Goal: Transaction & Acquisition: Register for event/course

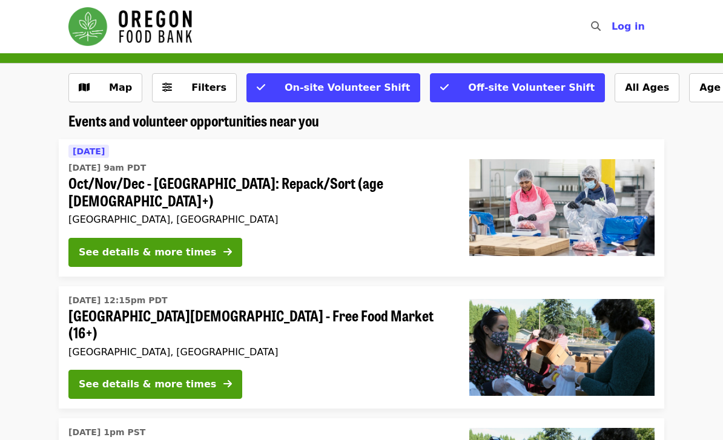
click at [430, 88] on button "Off-site Volunteer Shift" at bounding box center [517, 87] width 175 height 29
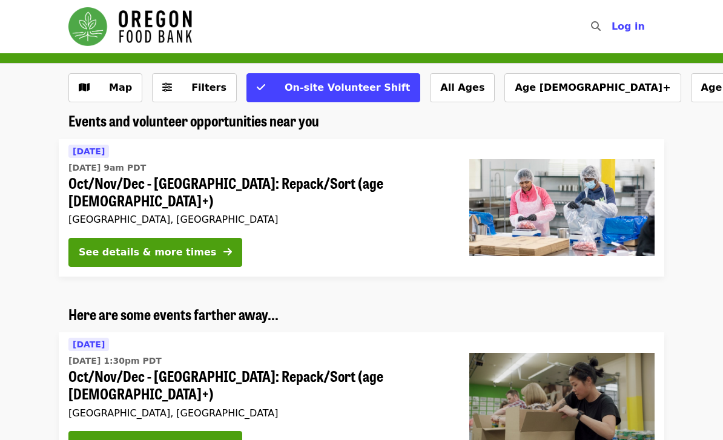
click at [146, 245] on div "See details & more times" at bounding box center [147, 252] width 137 height 15
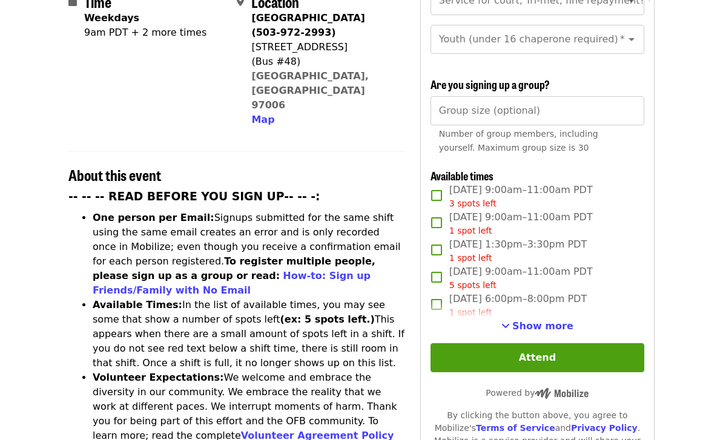
scroll to position [332, 0]
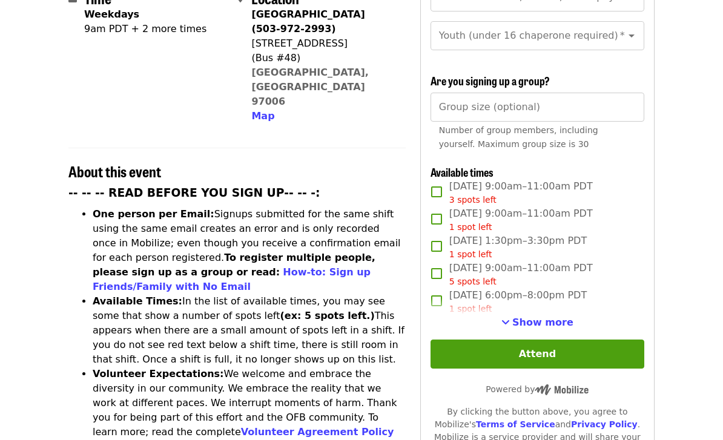
click at [545, 317] on span "Show more" at bounding box center [542, 322] width 61 height 11
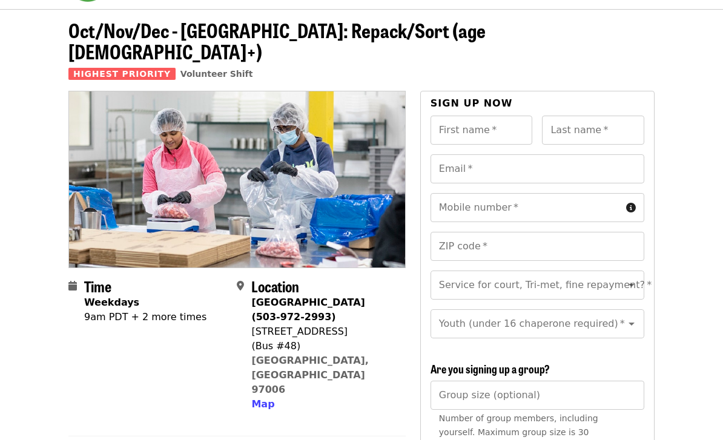
scroll to position [0, 0]
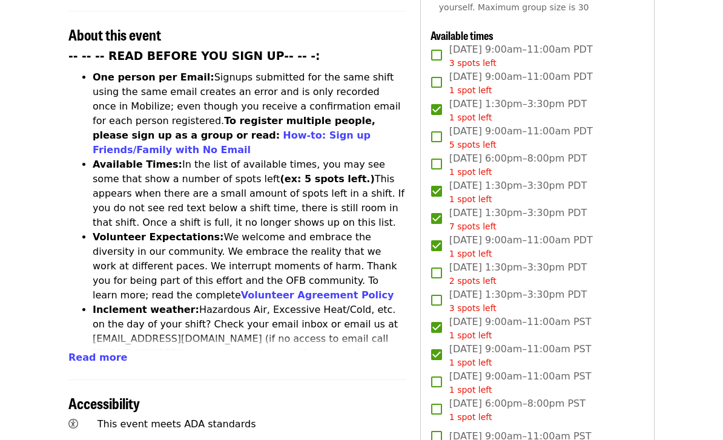
click at [93, 352] on span "Read more" at bounding box center [97, 357] width 59 height 11
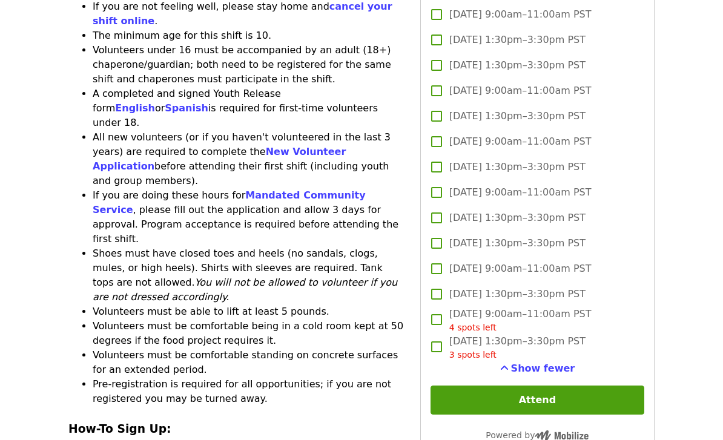
scroll to position [1392, 0]
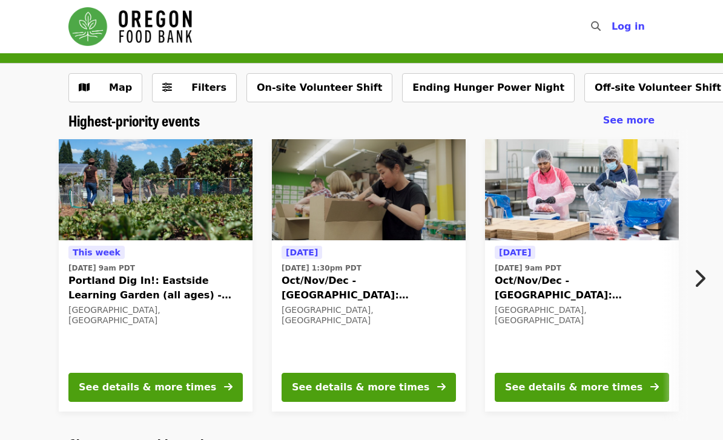
click at [631, 124] on span "See more" at bounding box center [628, 119] width 51 height 11
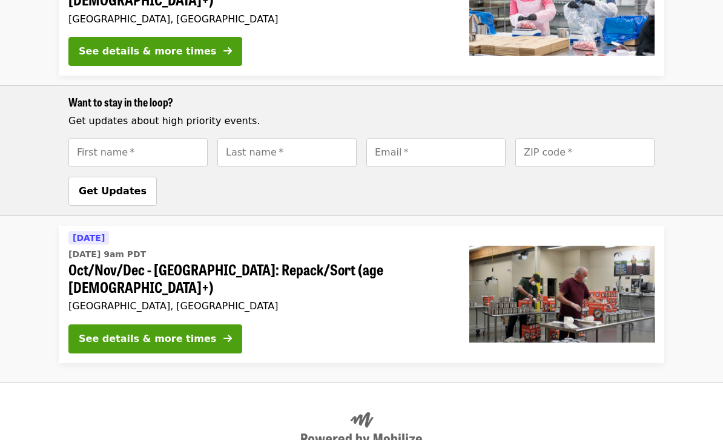
scroll to position [497, 0]
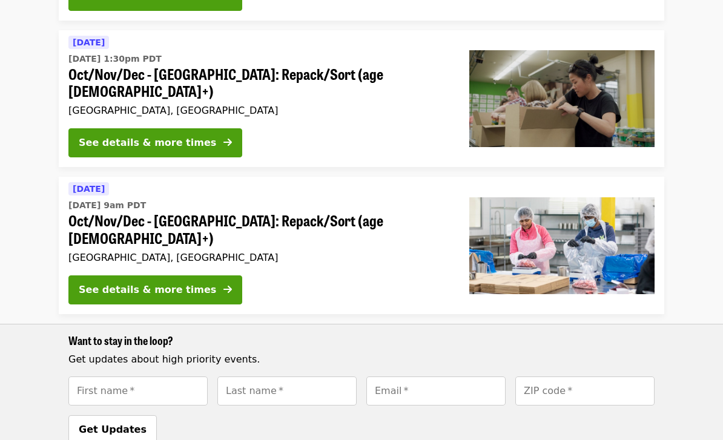
click at [167, 275] on button "See details & more times" at bounding box center [155, 289] width 174 height 29
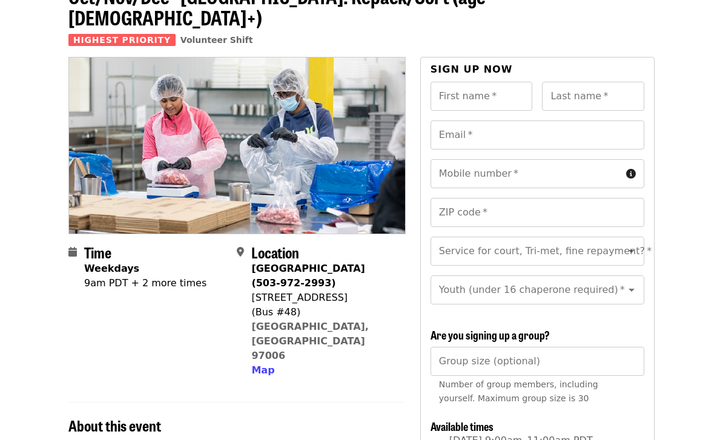
scroll to position [78, 0]
click at [627, 244] on icon "Open" at bounding box center [631, 251] width 15 height 15
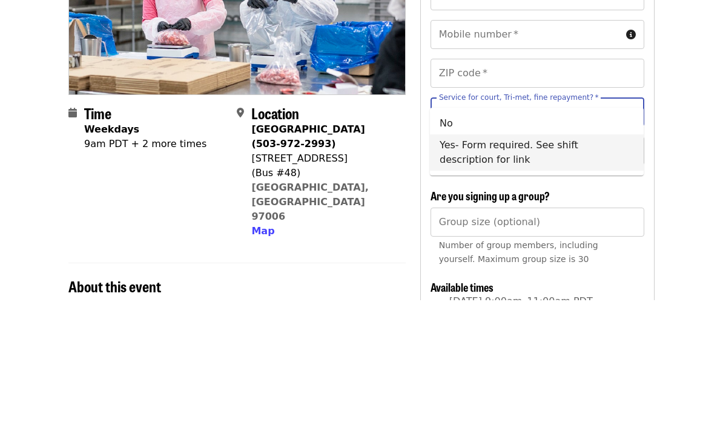
click at [476, 274] on li "Yes- Form required. See shift description for link" at bounding box center [537, 292] width 214 height 36
type input "**********"
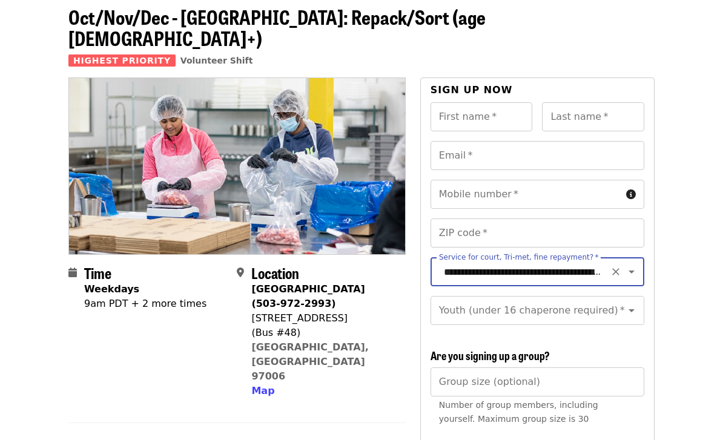
scroll to position [51, 0]
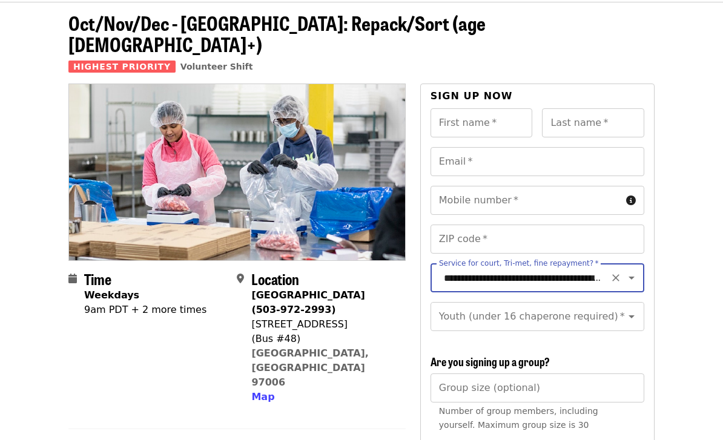
click at [473, 108] on input "First name   *" at bounding box center [481, 122] width 102 height 29
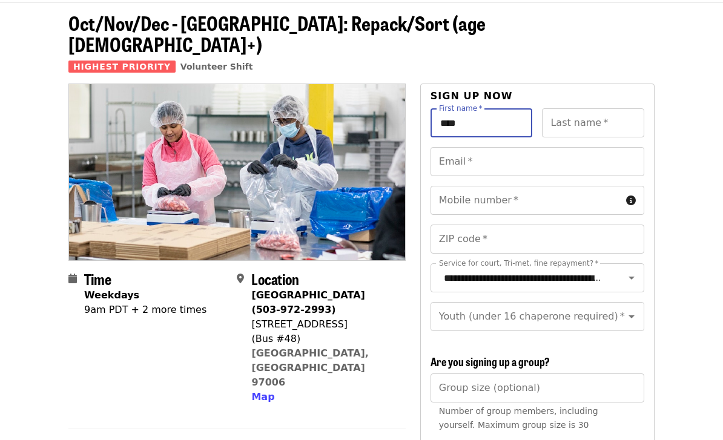
type input "****"
click at [595, 108] on div "Last name   * Last name *" at bounding box center [593, 122] width 102 height 29
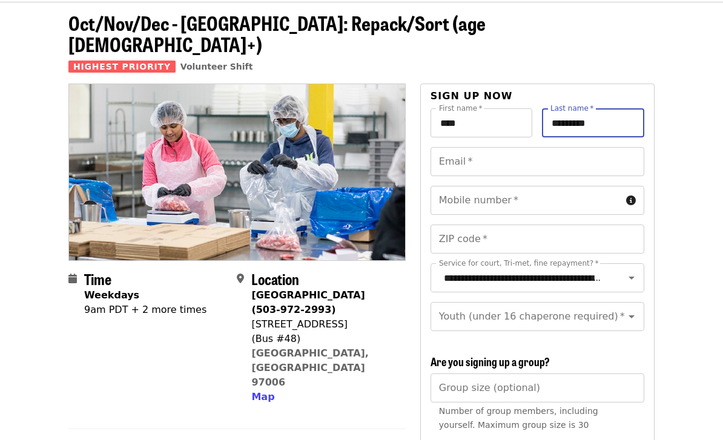
type input "*********"
click at [468, 147] on input "Email   *" at bounding box center [537, 161] width 214 height 29
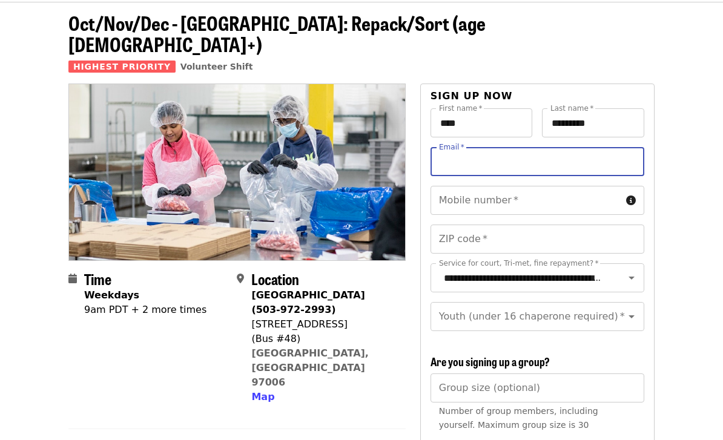
type input "**********"
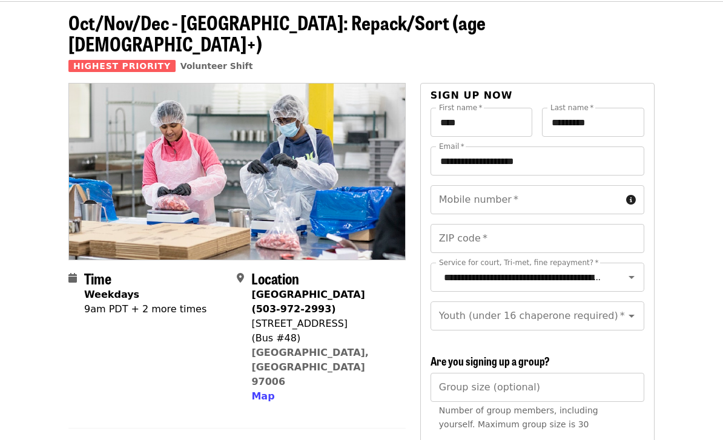
click at [494, 186] on input "Mobile number   *" at bounding box center [525, 200] width 191 height 29
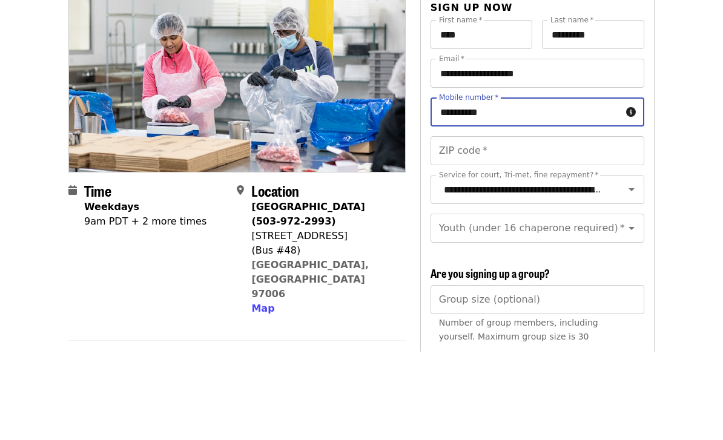
type input "**********"
click at [479, 225] on div "ZIP code   * ZIP code *" at bounding box center [537, 239] width 214 height 29
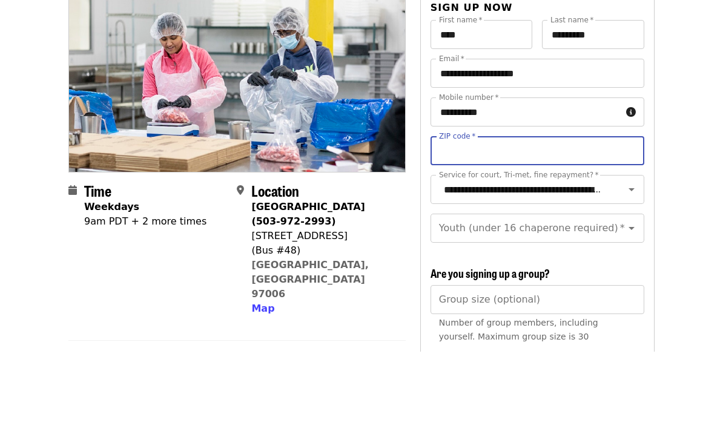
type input "*****"
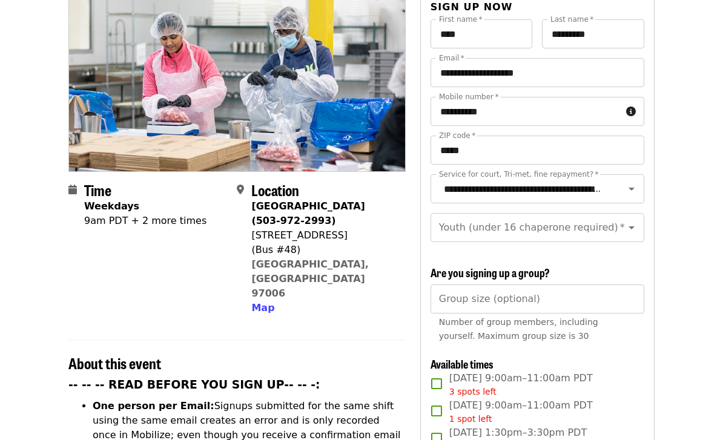
scroll to position [140, 0]
click at [575, 213] on div "Youth (under 16 chaperone required)   * Youth (under 16 chaperone required) *" at bounding box center [537, 227] width 214 height 29
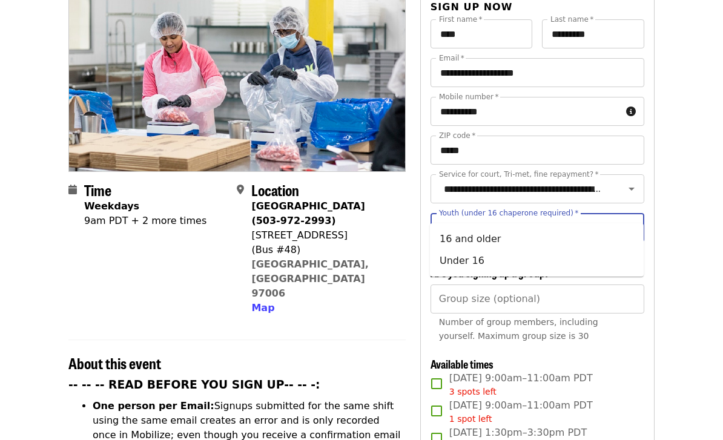
scroll to position [140, 0]
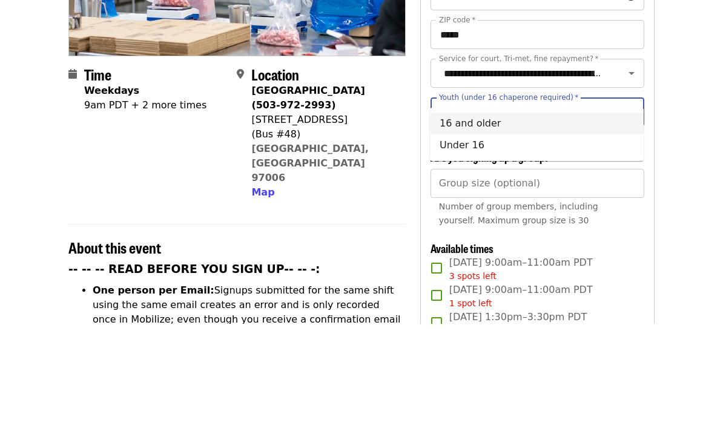
click at [479, 229] on li "16 and older" at bounding box center [537, 240] width 214 height 22
type input "**********"
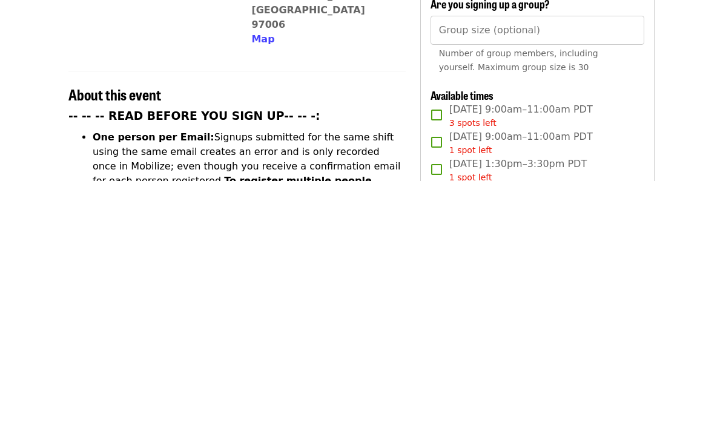
scroll to position [409, 0]
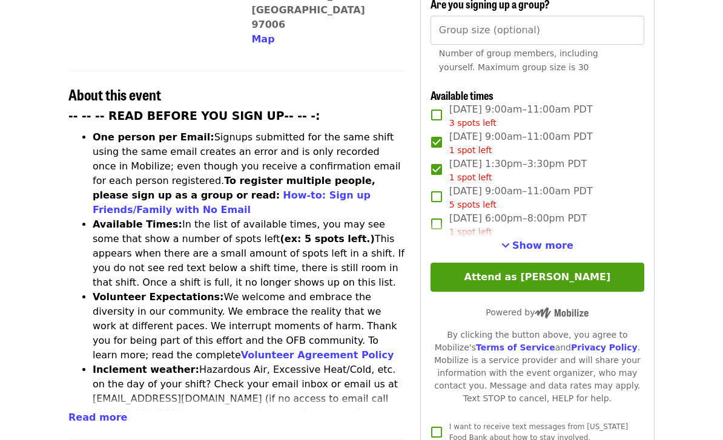
click at [547, 240] on span "Show more" at bounding box center [542, 245] width 61 height 11
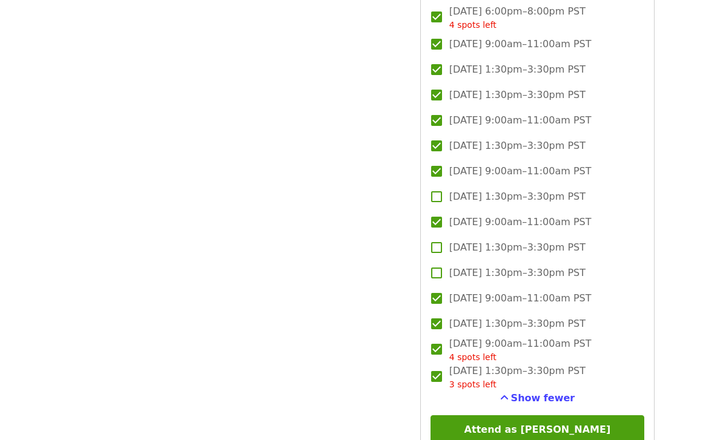
scroll to position [1362, 0]
click at [555, 415] on button "Attend as [PERSON_NAME]" at bounding box center [537, 429] width 214 height 29
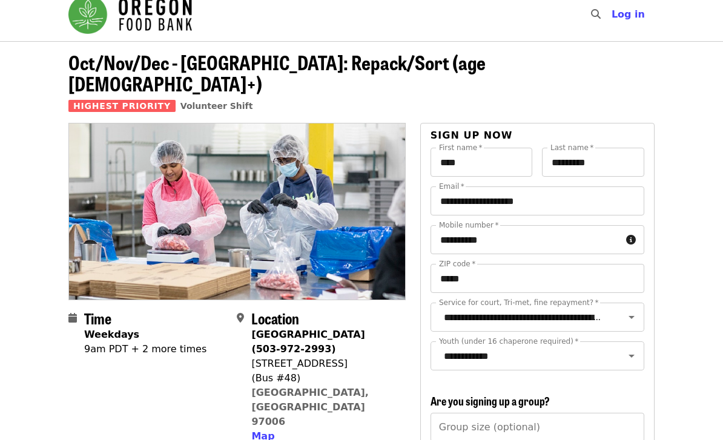
scroll to position [0, 0]
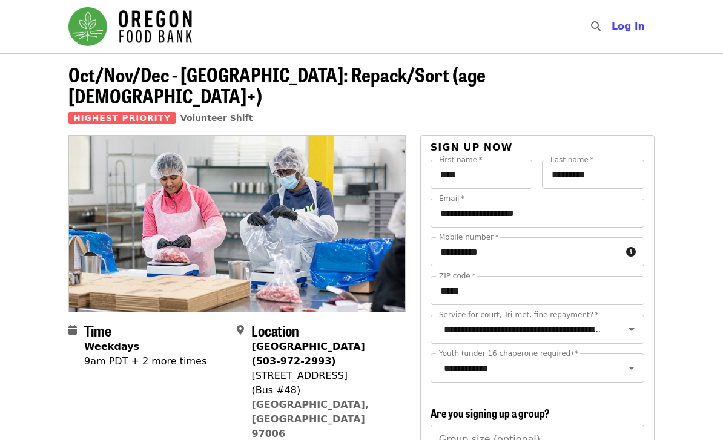
click at [263, 439] on span "Map" at bounding box center [262, 447] width 23 height 11
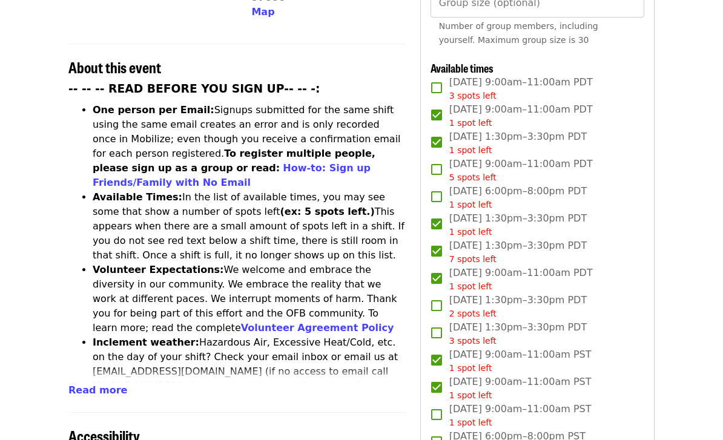
scroll to position [436, 0]
click at [99, 384] on span "Read more" at bounding box center [97, 389] width 59 height 11
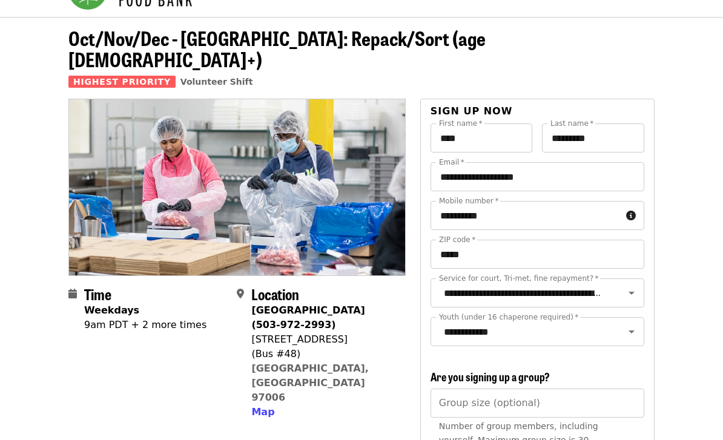
scroll to position [0, 0]
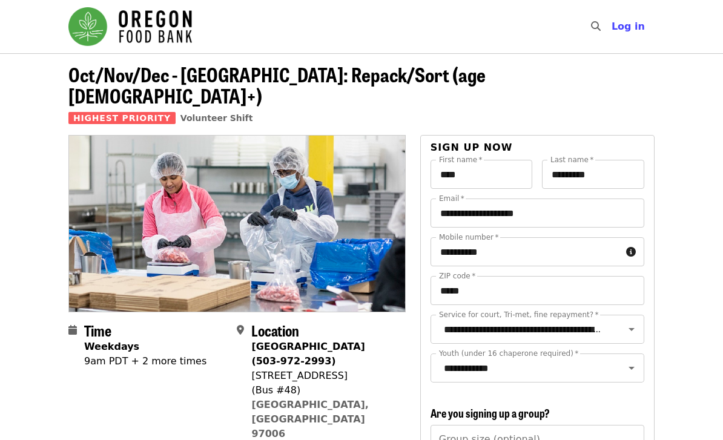
click at [634, 30] on span "Log in" at bounding box center [627, 26] width 33 height 11
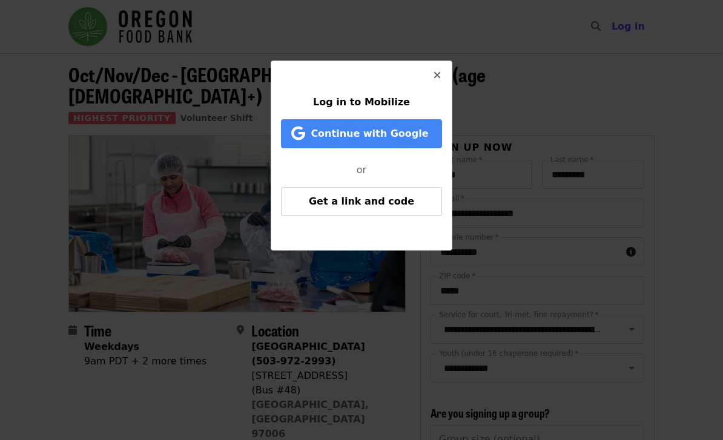
click at [376, 133] on span "Continue with Google" at bounding box center [368, 133] width 117 height 11
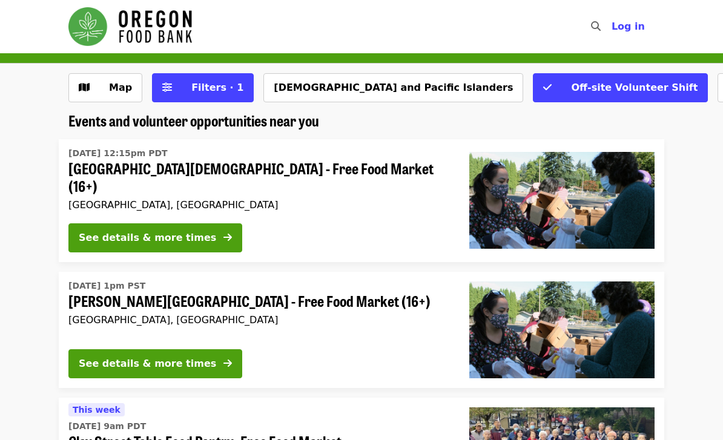
click at [165, 231] on div "See details & more times" at bounding box center [147, 238] width 137 height 15
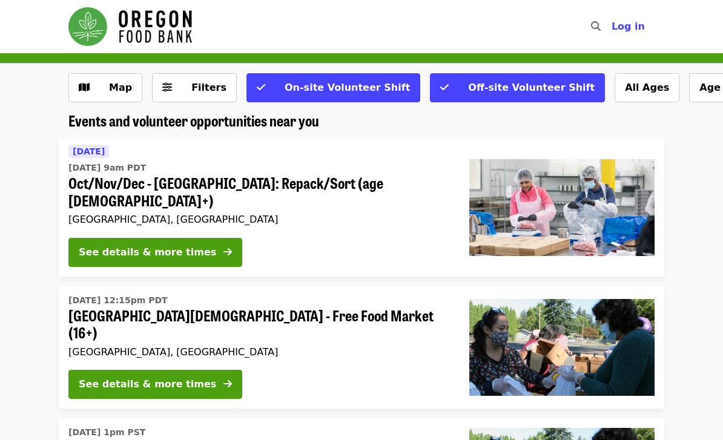
click at [169, 245] on div "See details & more times" at bounding box center [147, 252] width 137 height 15
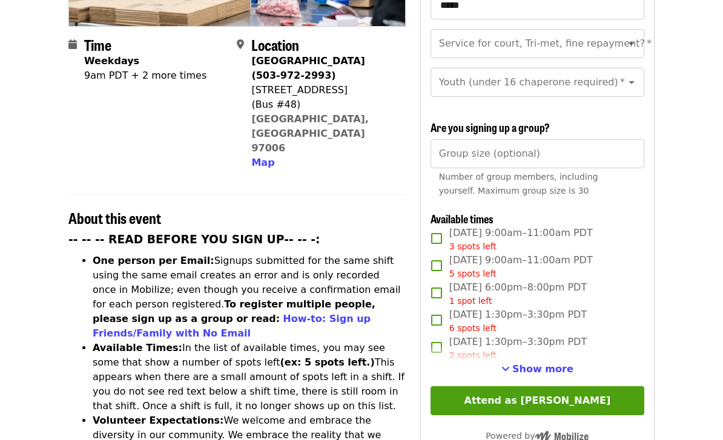
scroll to position [290, 0]
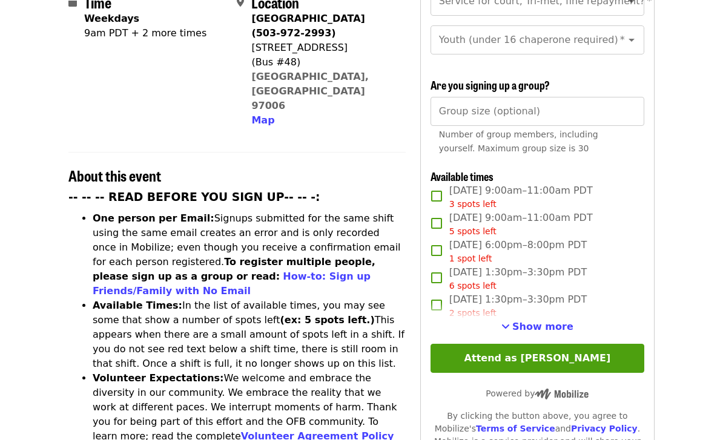
click at [546, 321] on span "Show more" at bounding box center [542, 326] width 61 height 11
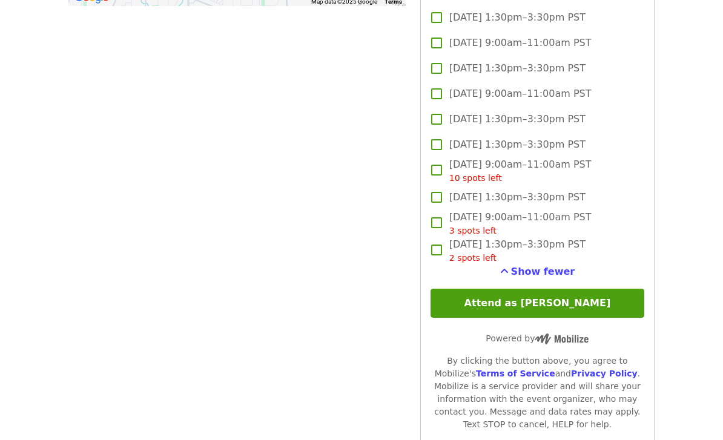
scroll to position [1302, 0]
click at [526, 289] on button "Attend as [PERSON_NAME]" at bounding box center [537, 303] width 214 height 29
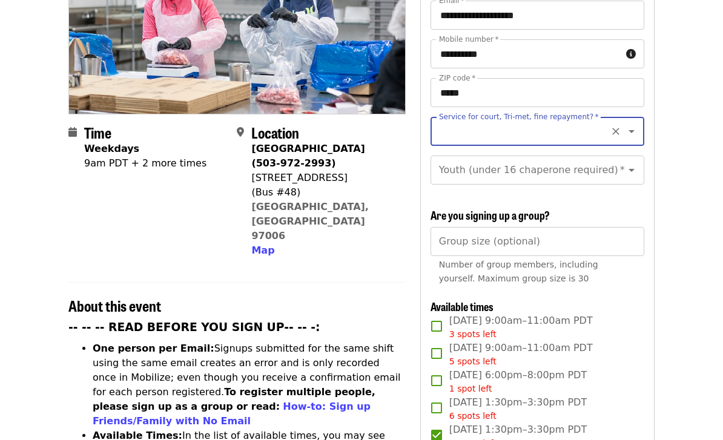
click at [634, 124] on icon "Open" at bounding box center [631, 131] width 15 height 15
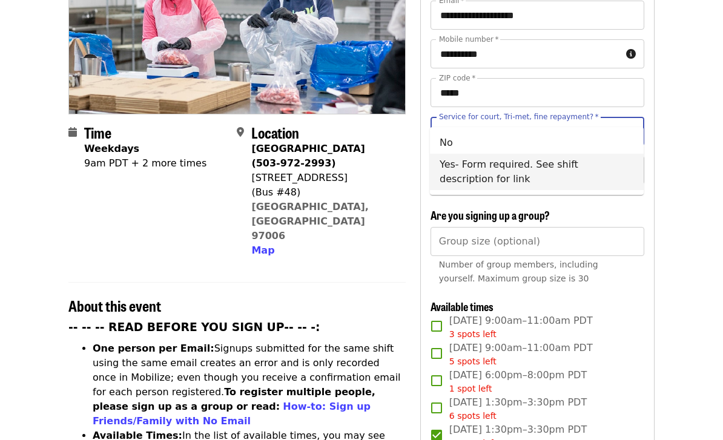
click at [563, 171] on li "Yes- Form required. See shift description for link" at bounding box center [537, 172] width 214 height 36
type input "**********"
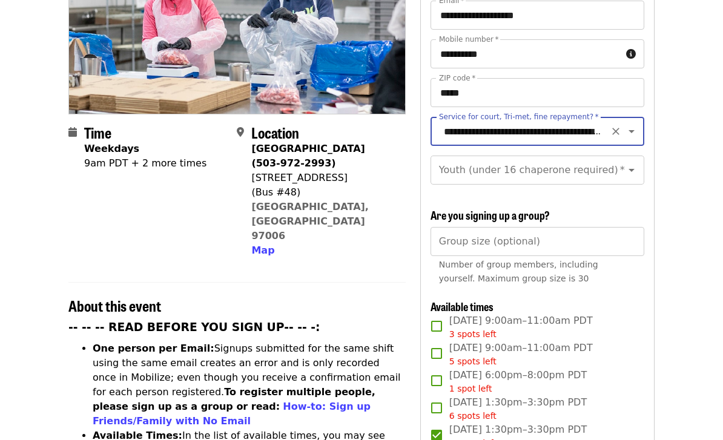
click at [631, 163] on icon "Open" at bounding box center [631, 170] width 15 height 15
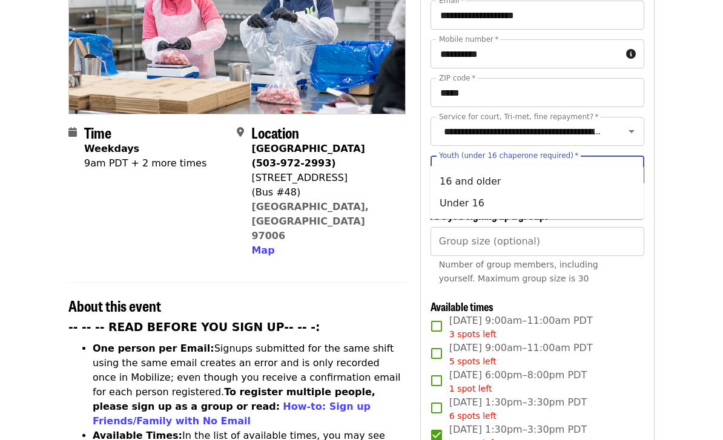
click at [566, 159] on input "Youth (under 16 chaperone required)   *" at bounding box center [522, 170] width 165 height 23
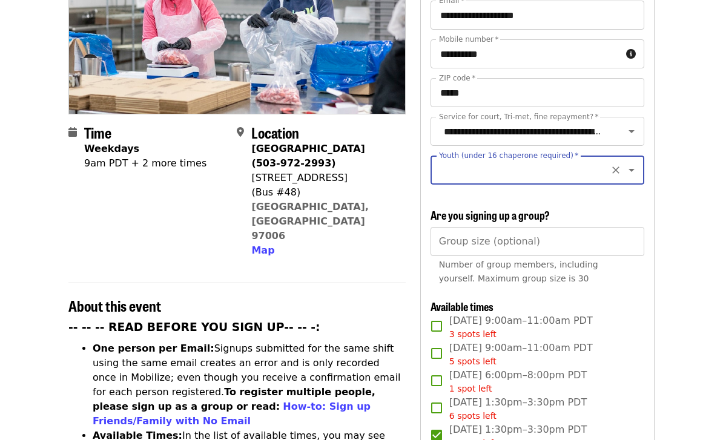
click at [636, 163] on icon "Open" at bounding box center [631, 170] width 15 height 15
click at [493, 184] on li "16 and older" at bounding box center [537, 182] width 214 height 22
type input "**********"
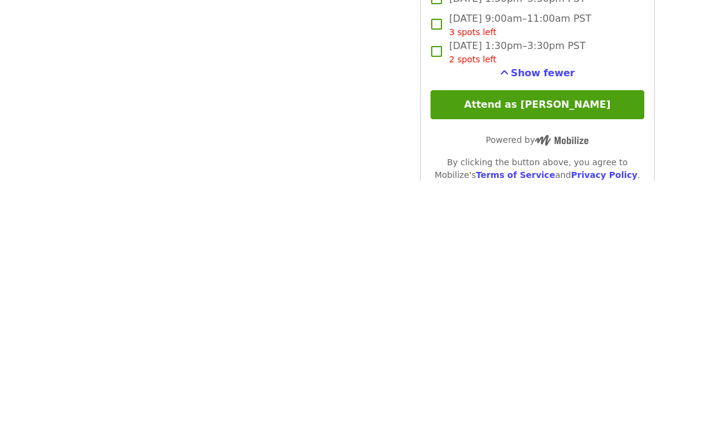
scroll to position [1251, 0]
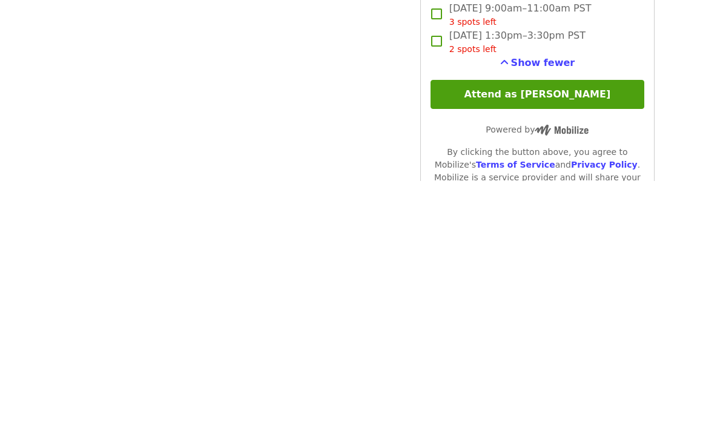
click at [559, 339] on button "Attend as [PERSON_NAME]" at bounding box center [537, 353] width 214 height 29
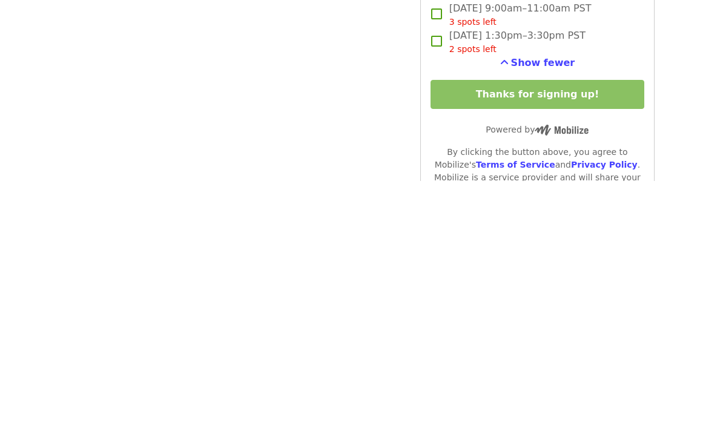
scroll to position [1510, 0]
